Goal: Task Accomplishment & Management: Use online tool/utility

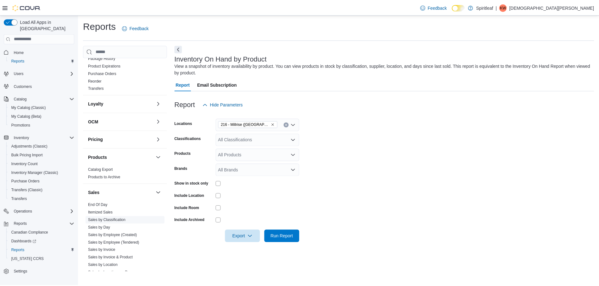
scroll to position [283, 0]
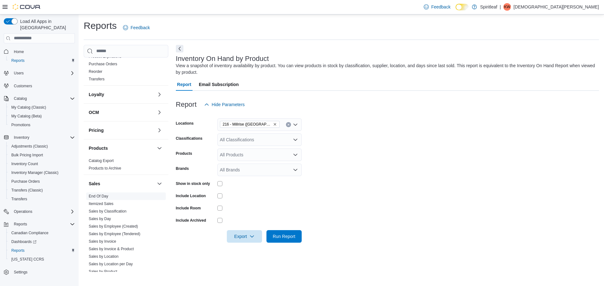
click at [97, 197] on link "End Of Day" at bounding box center [98, 196] width 19 height 4
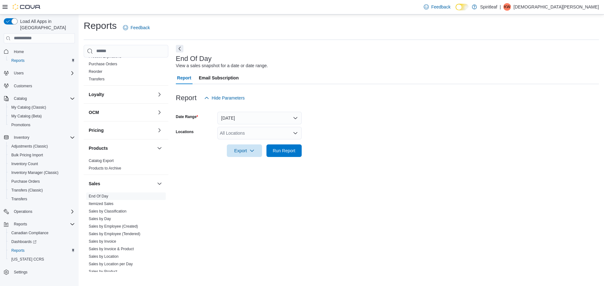
click at [236, 132] on div "All Locations" at bounding box center [259, 133] width 84 height 13
type input "***"
click at [245, 142] on span "216 - Millrise ([GEOGRAPHIC_DATA])" at bounding box center [277, 144] width 75 height 6
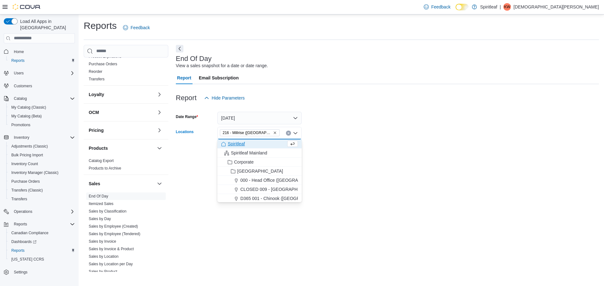
click at [394, 165] on div "End Of Day View a sales snapshot for a date or date range. Report Email Subscri…" at bounding box center [387, 158] width 423 height 227
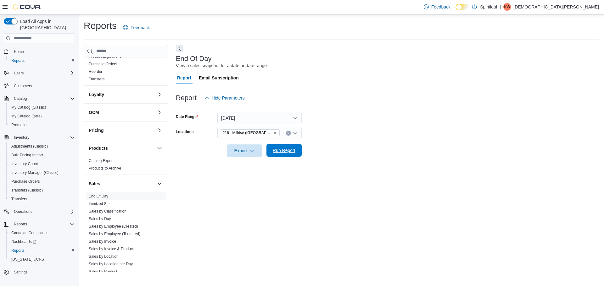
click at [285, 151] on span "Run Report" at bounding box center [284, 150] width 23 height 6
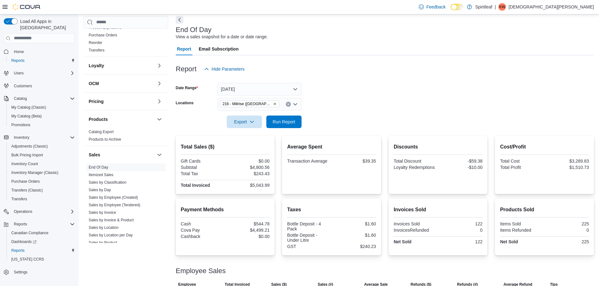
scroll to position [64, 0]
